Goal: Find specific page/section: Find specific page/section

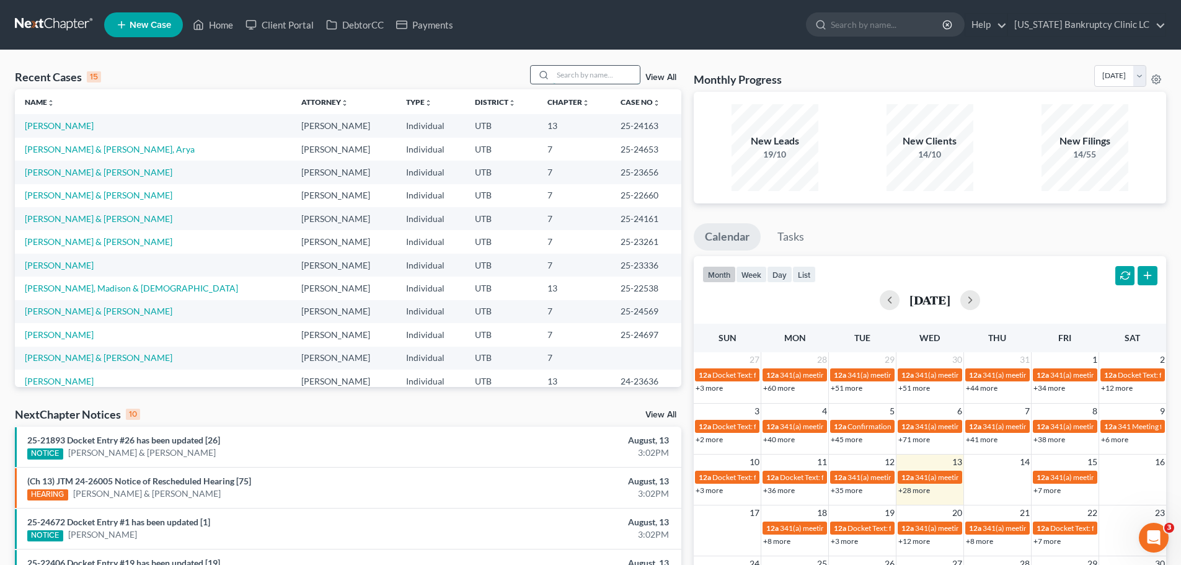
click at [573, 74] on input "search" at bounding box center [596, 75] width 87 height 18
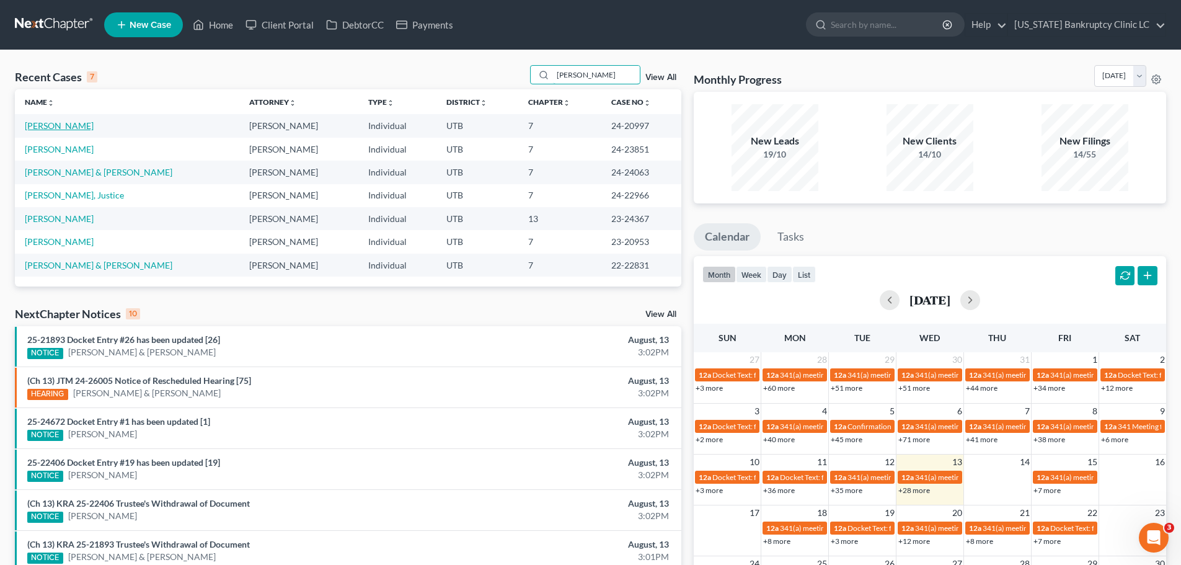
type input "[PERSON_NAME]"
click at [55, 127] on link "[PERSON_NAME]" at bounding box center [59, 125] width 69 height 11
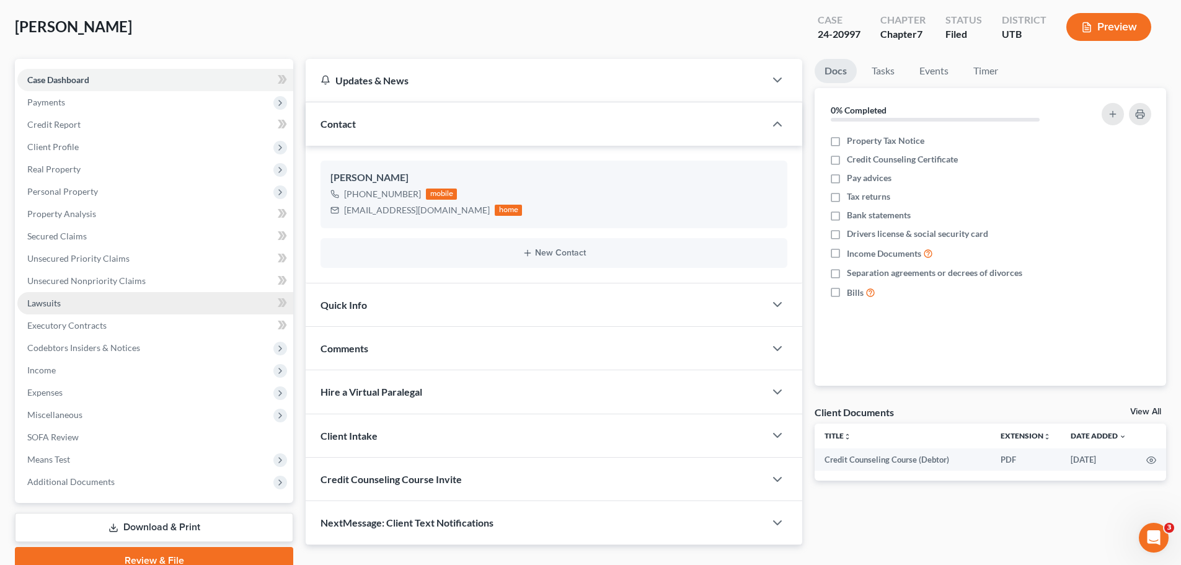
scroll to position [117, 0]
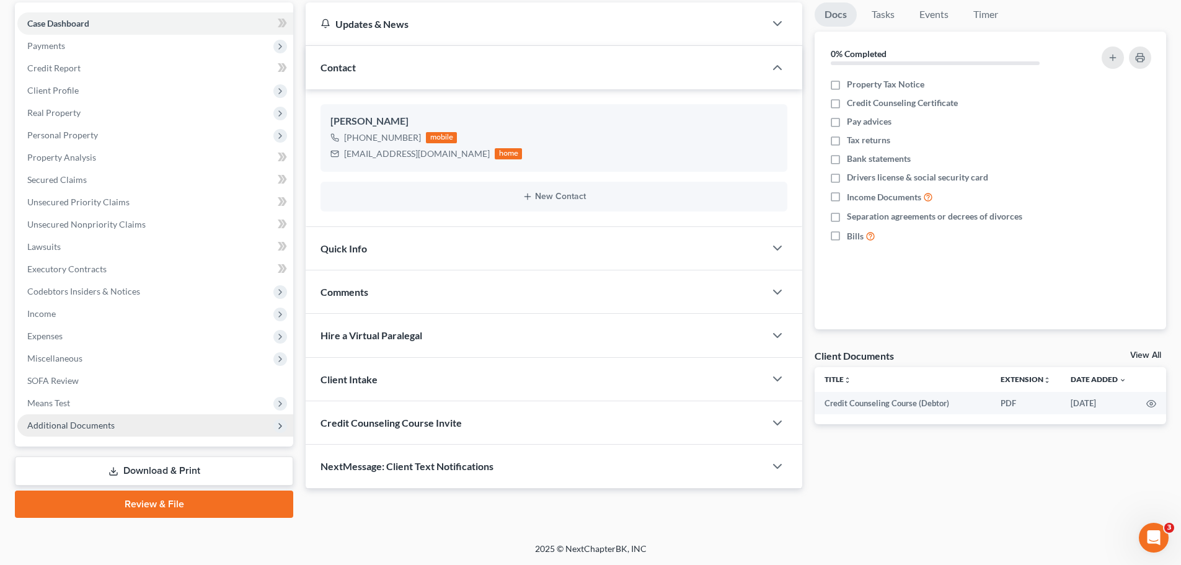
click at [88, 424] on span "Additional Documents" at bounding box center [70, 425] width 87 height 11
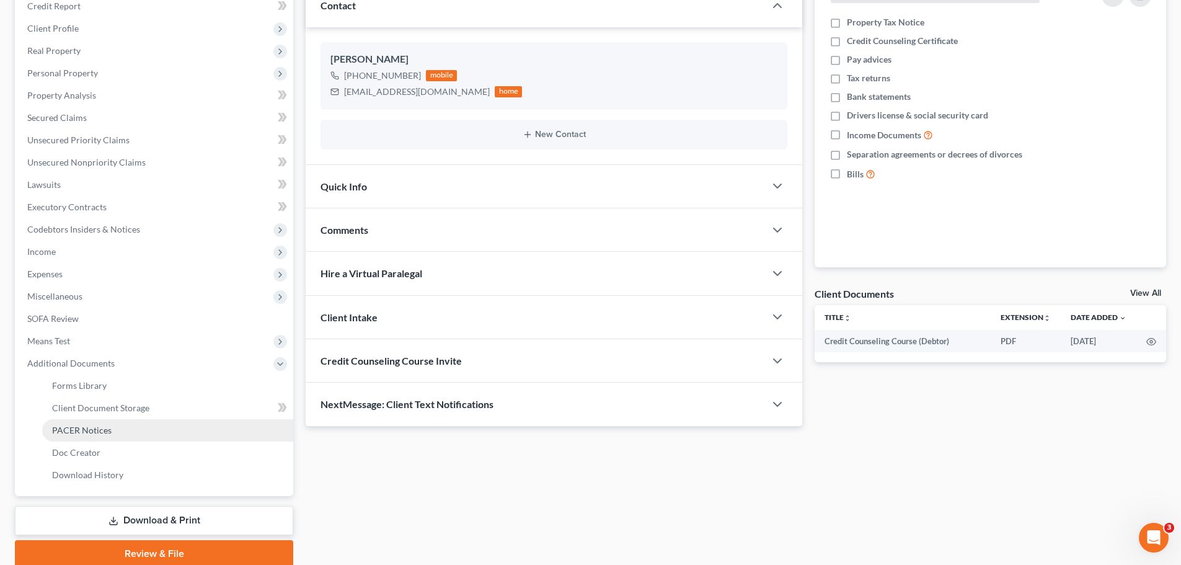
click at [87, 430] on span "PACER Notices" at bounding box center [82, 430] width 60 height 11
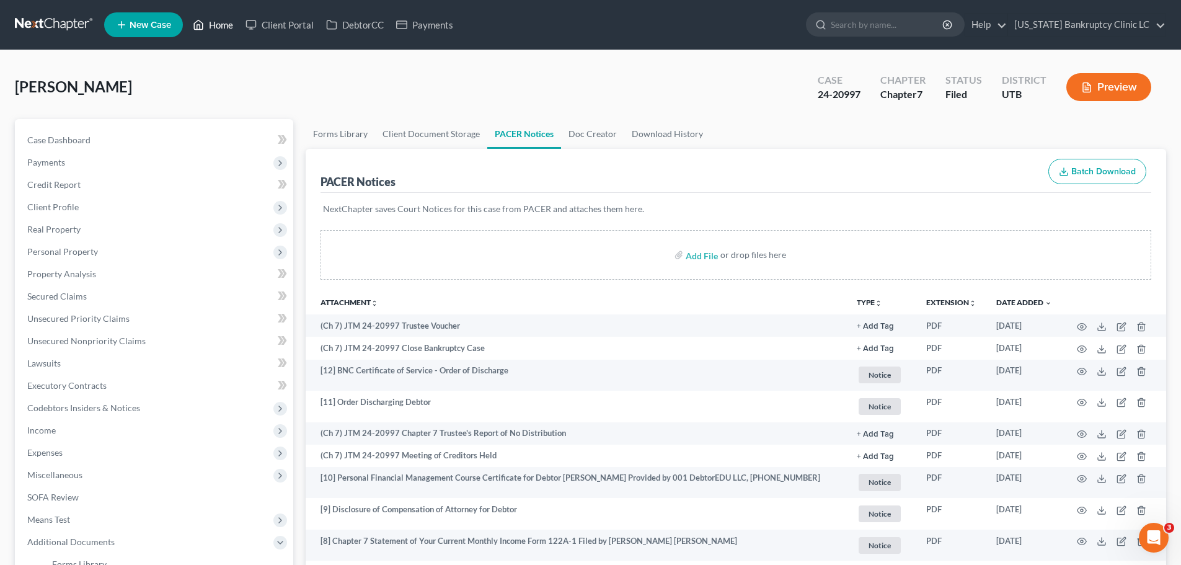
click at [220, 22] on link "Home" at bounding box center [213, 25] width 53 height 22
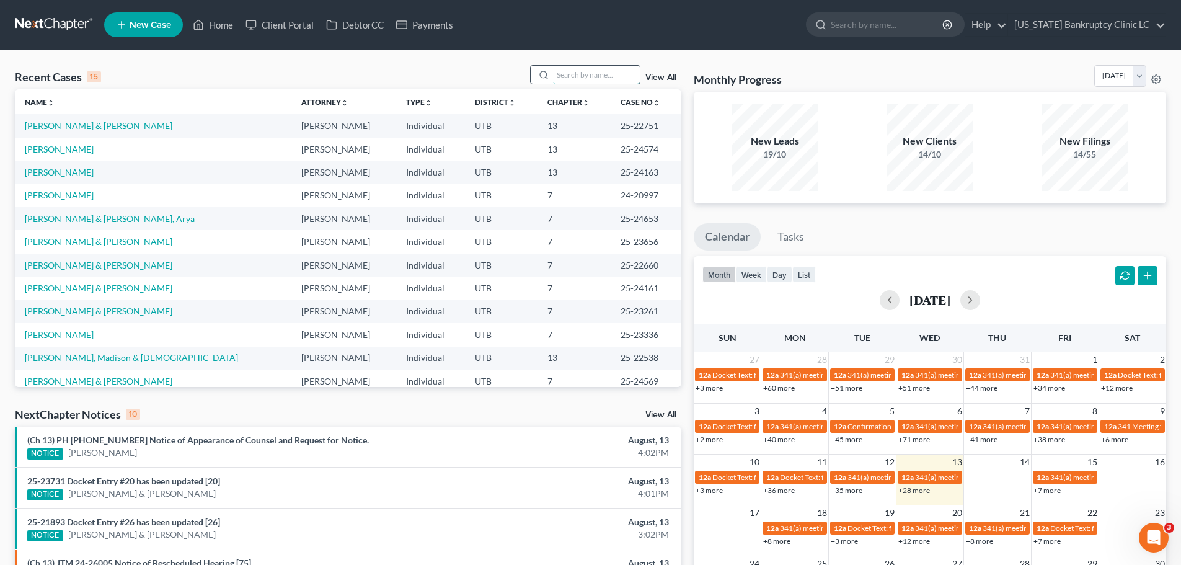
click at [578, 71] on input "search" at bounding box center [596, 75] width 87 height 18
type input "[PERSON_NAME]"
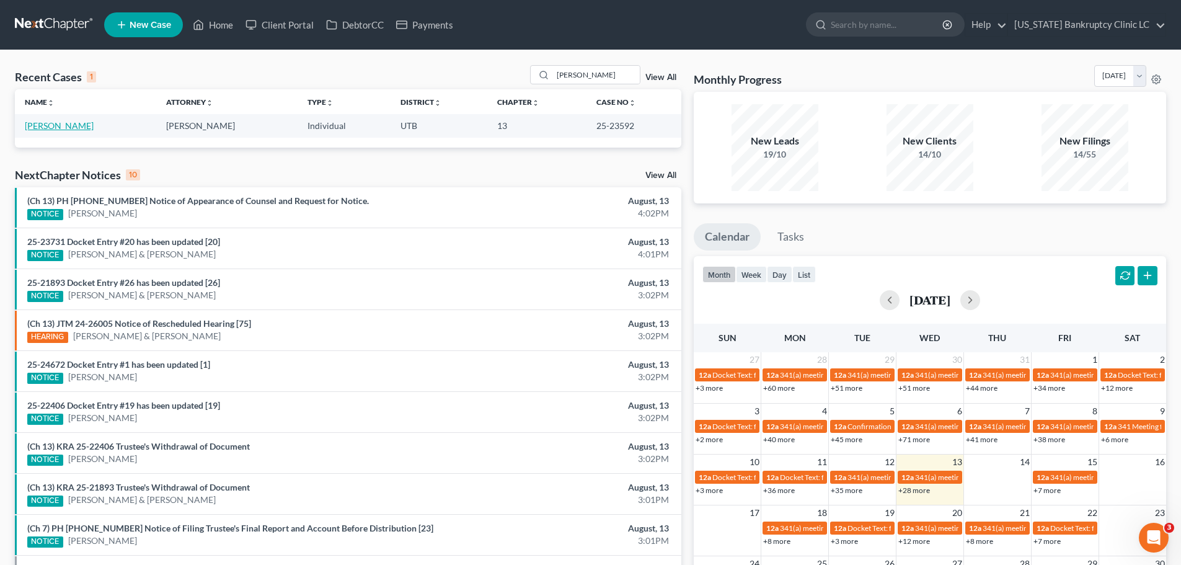
click at [40, 126] on link "[PERSON_NAME]" at bounding box center [59, 125] width 69 height 11
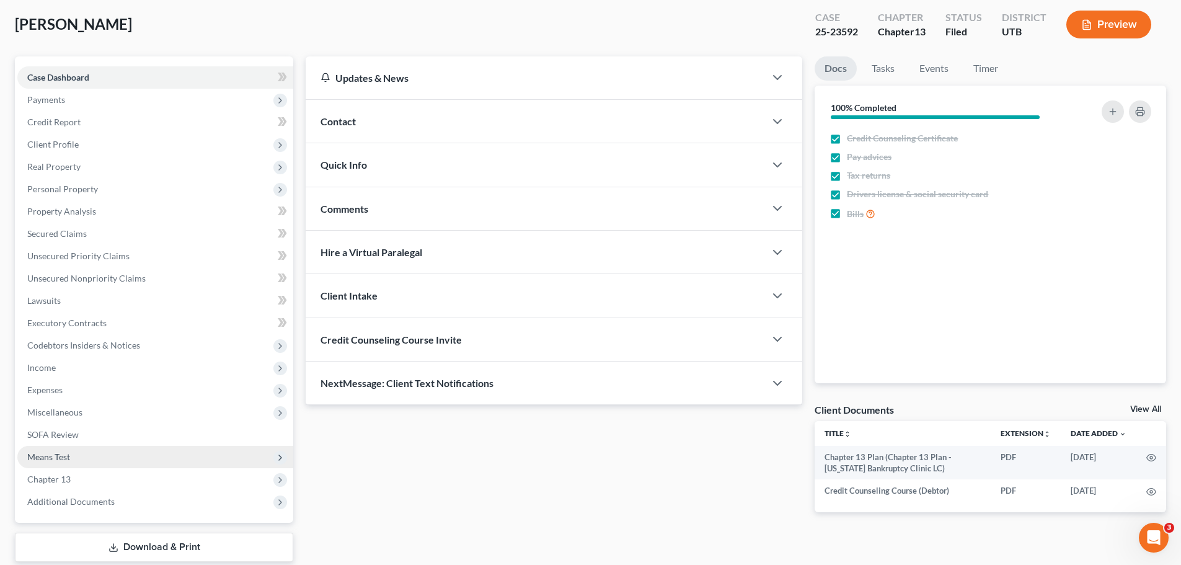
scroll to position [139, 0]
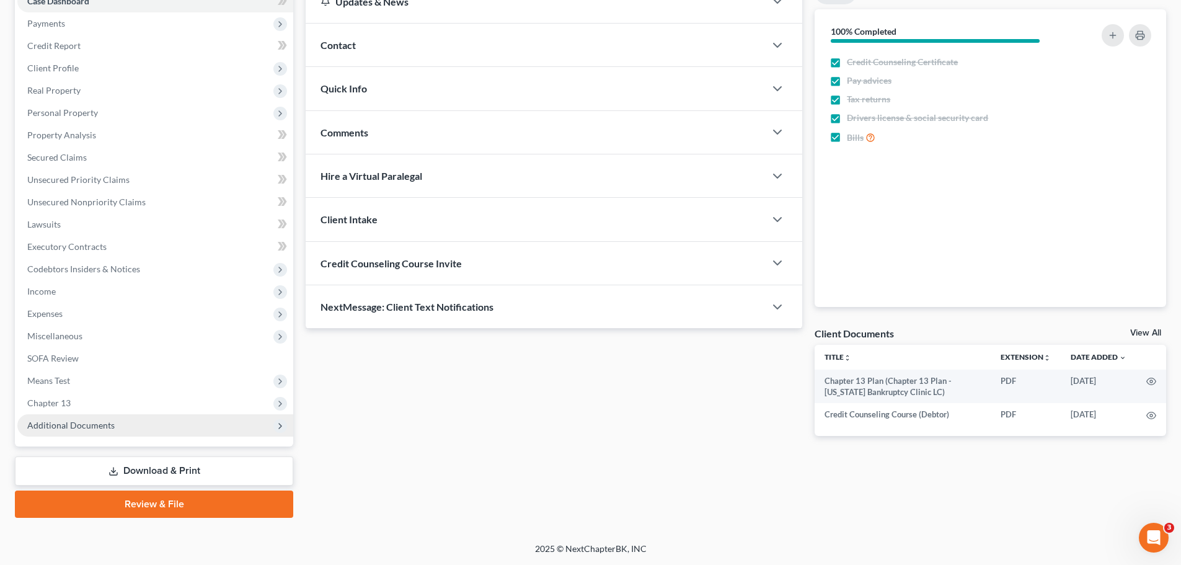
click at [104, 423] on span "Additional Documents" at bounding box center [70, 425] width 87 height 11
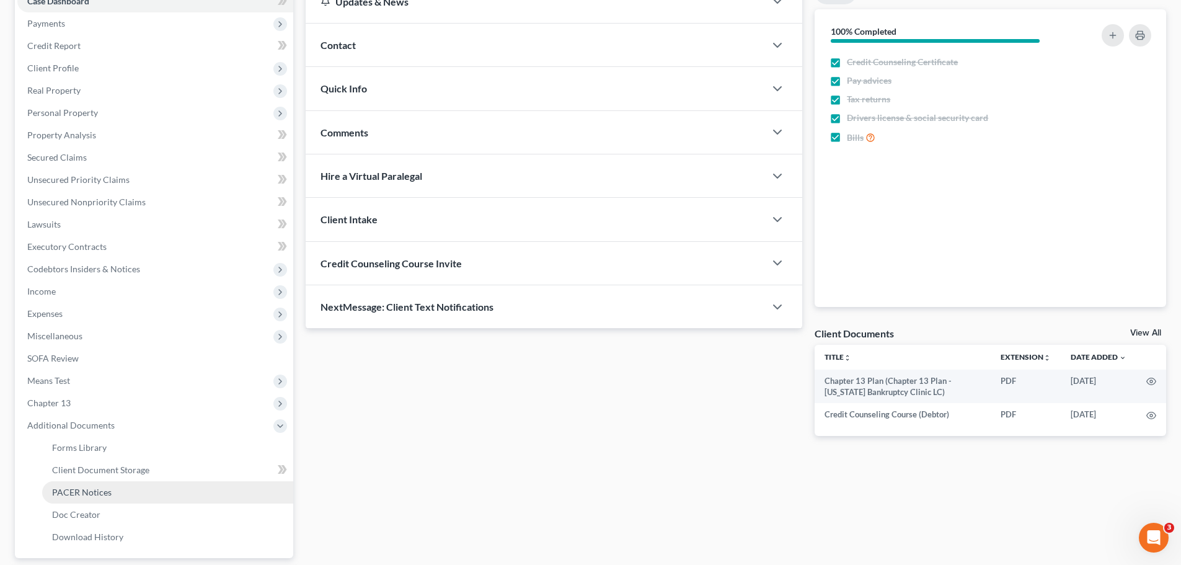
click at [82, 485] on link "PACER Notices" at bounding box center [167, 492] width 251 height 22
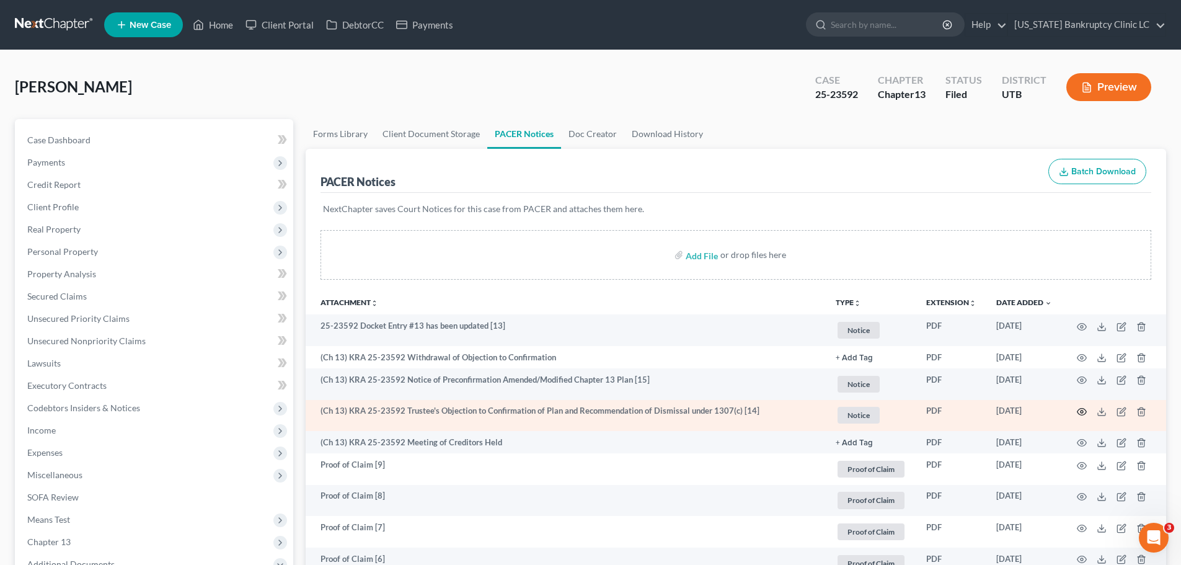
click at [1080, 411] on circle "button" at bounding box center [1081, 411] width 2 height 2
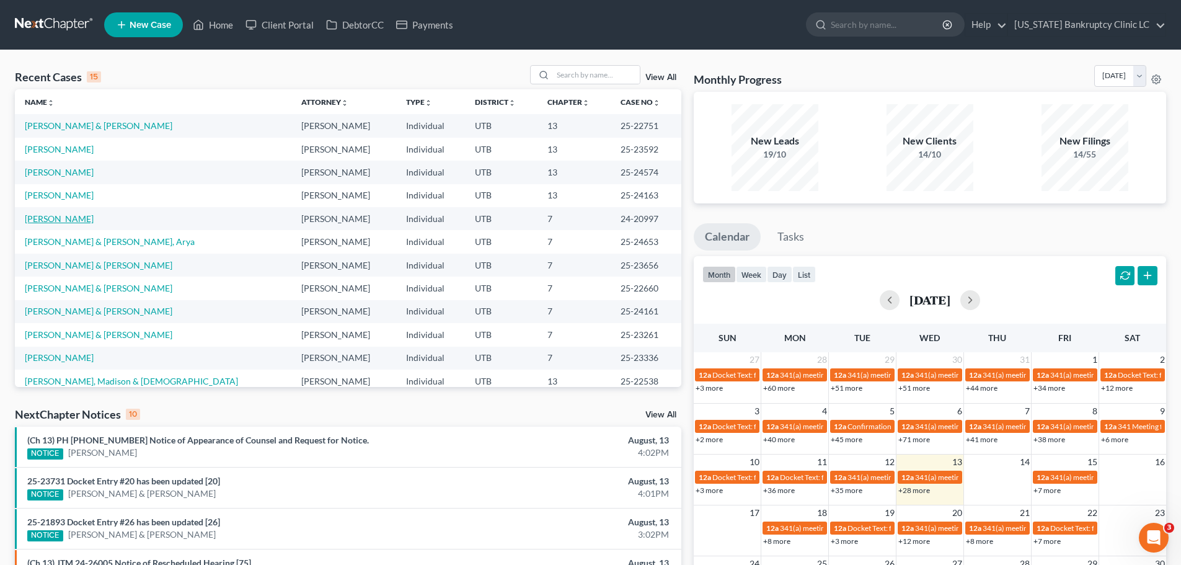
click at [32, 217] on link "[PERSON_NAME]" at bounding box center [59, 218] width 69 height 11
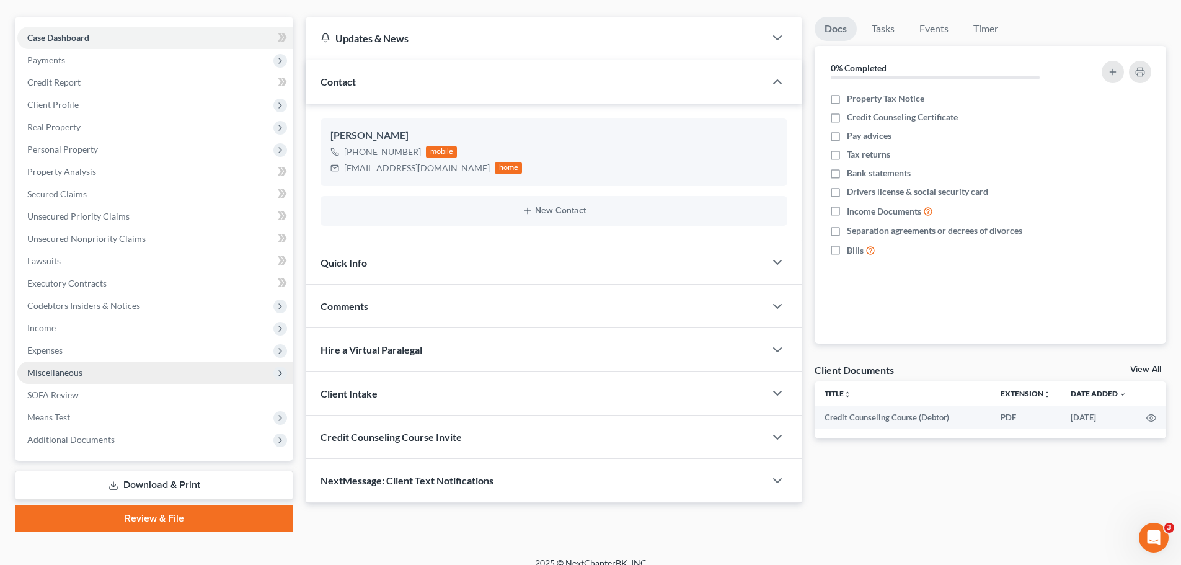
scroll to position [117, 0]
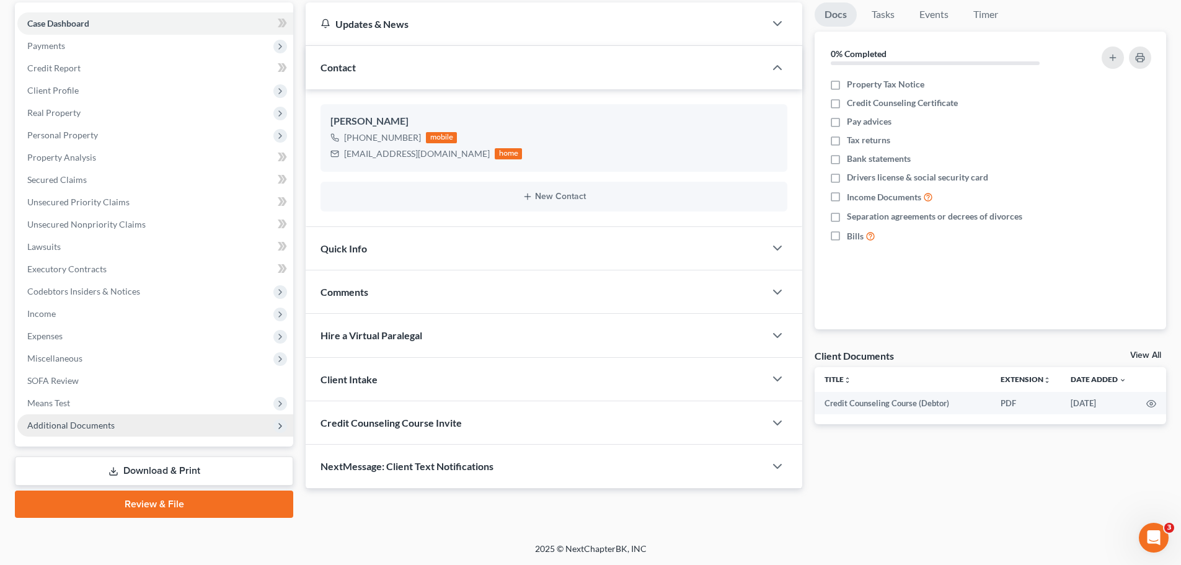
click at [129, 435] on span "Additional Documents" at bounding box center [155, 425] width 276 height 22
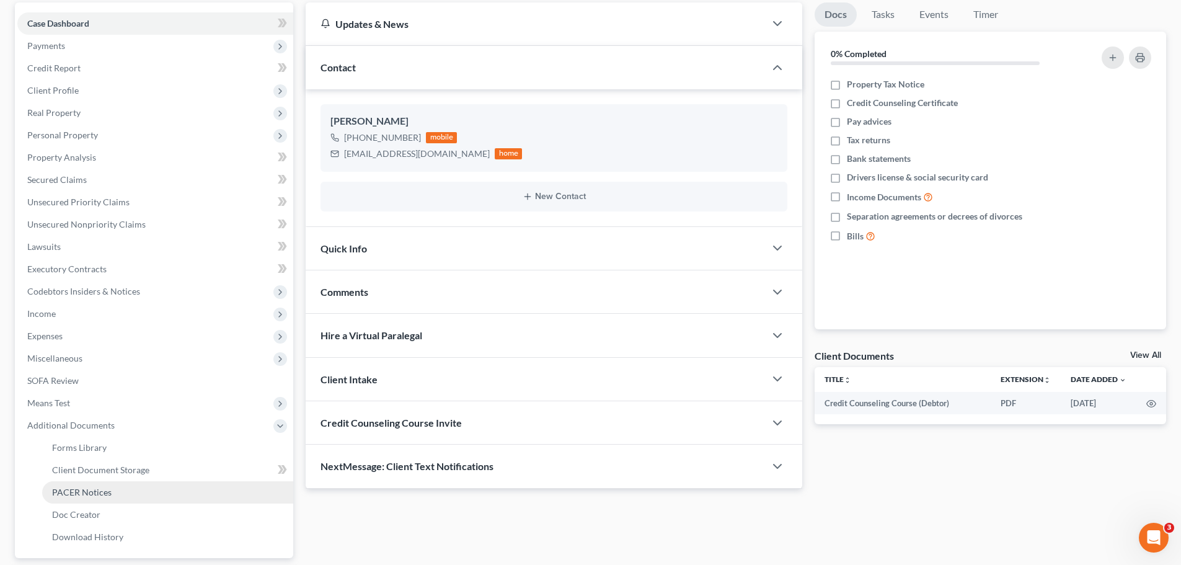
click at [111, 495] on link "PACER Notices" at bounding box center [167, 492] width 251 height 22
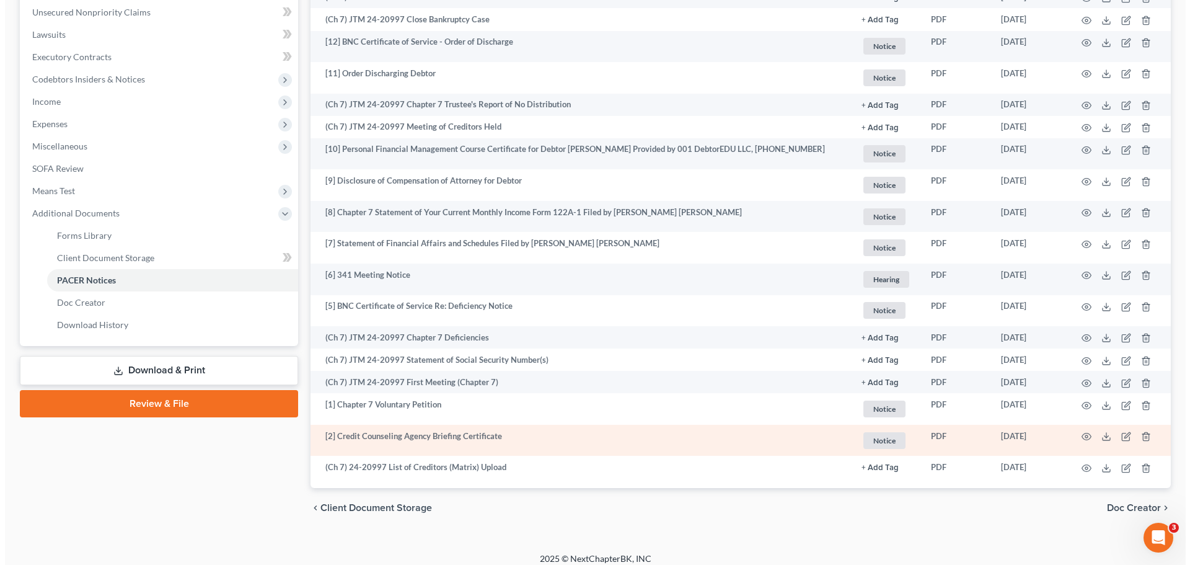
scroll to position [338, 0]
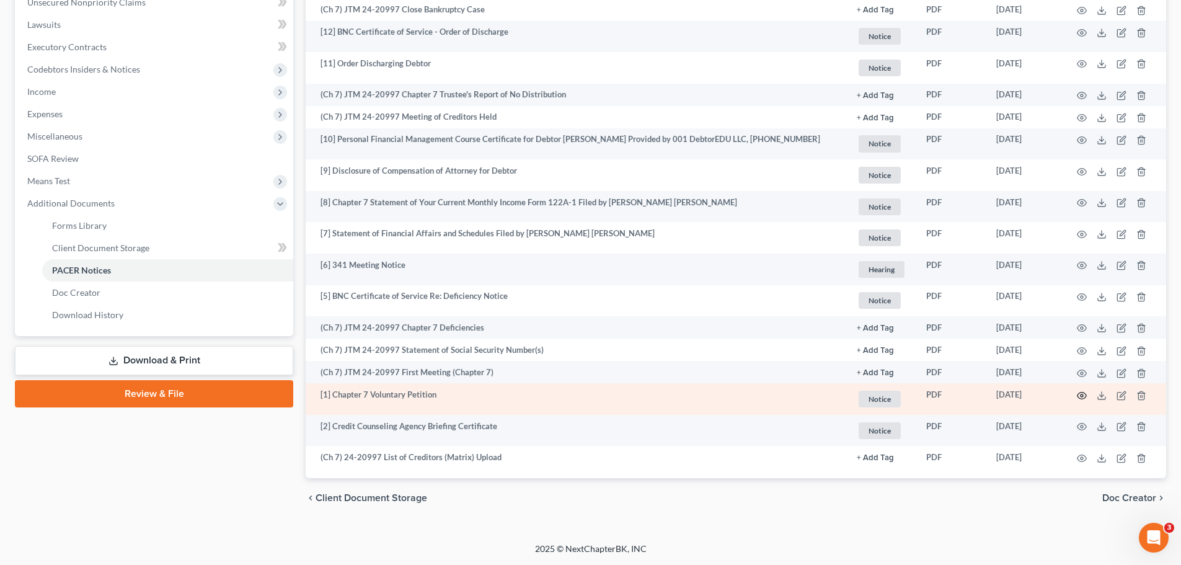
click at [1083, 393] on icon "button" at bounding box center [1082, 396] width 10 height 10
